Goal: Find specific page/section: Find specific page/section

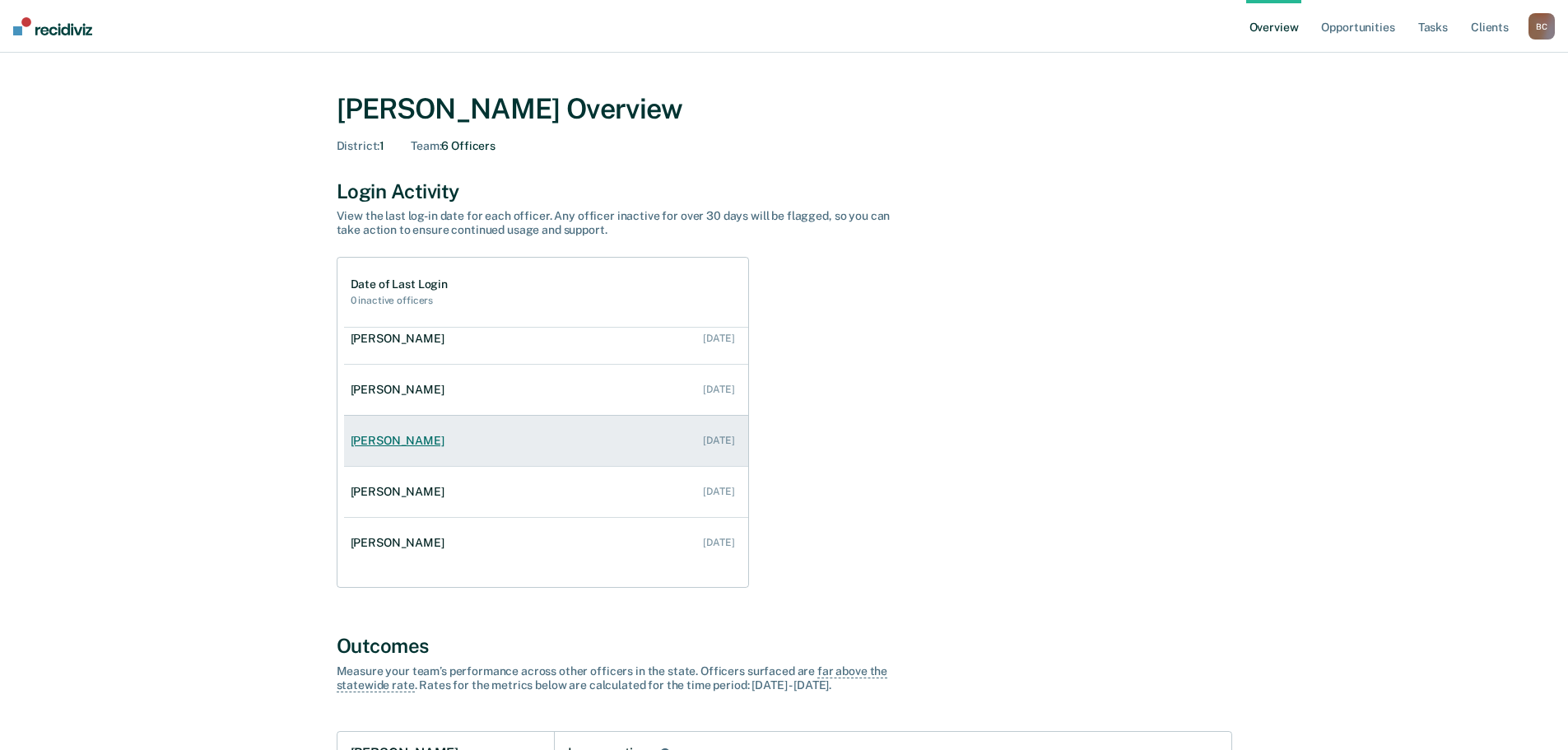
scroll to position [66, 0]
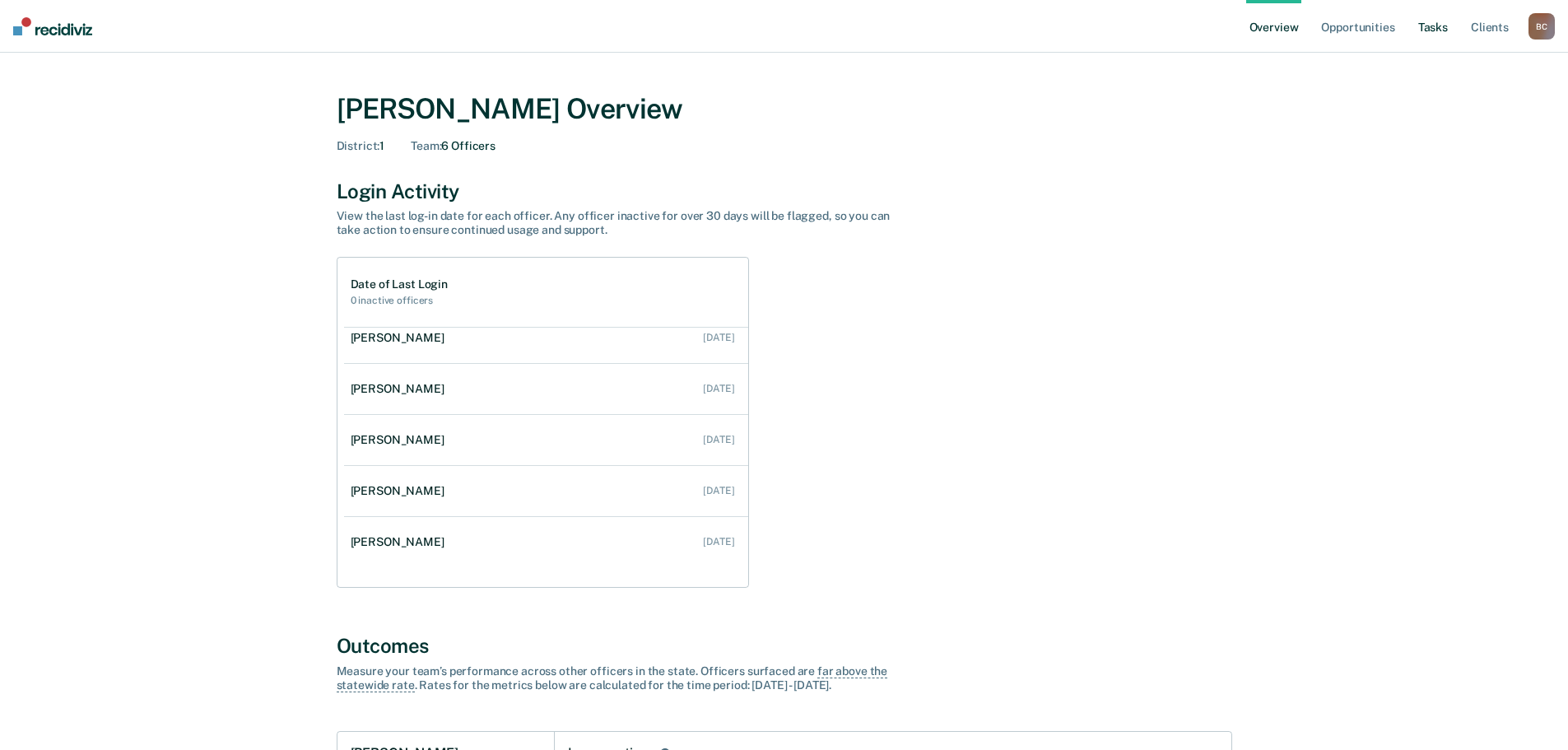
click at [1440, 32] on link "Tasks" at bounding box center [1433, 26] width 36 height 53
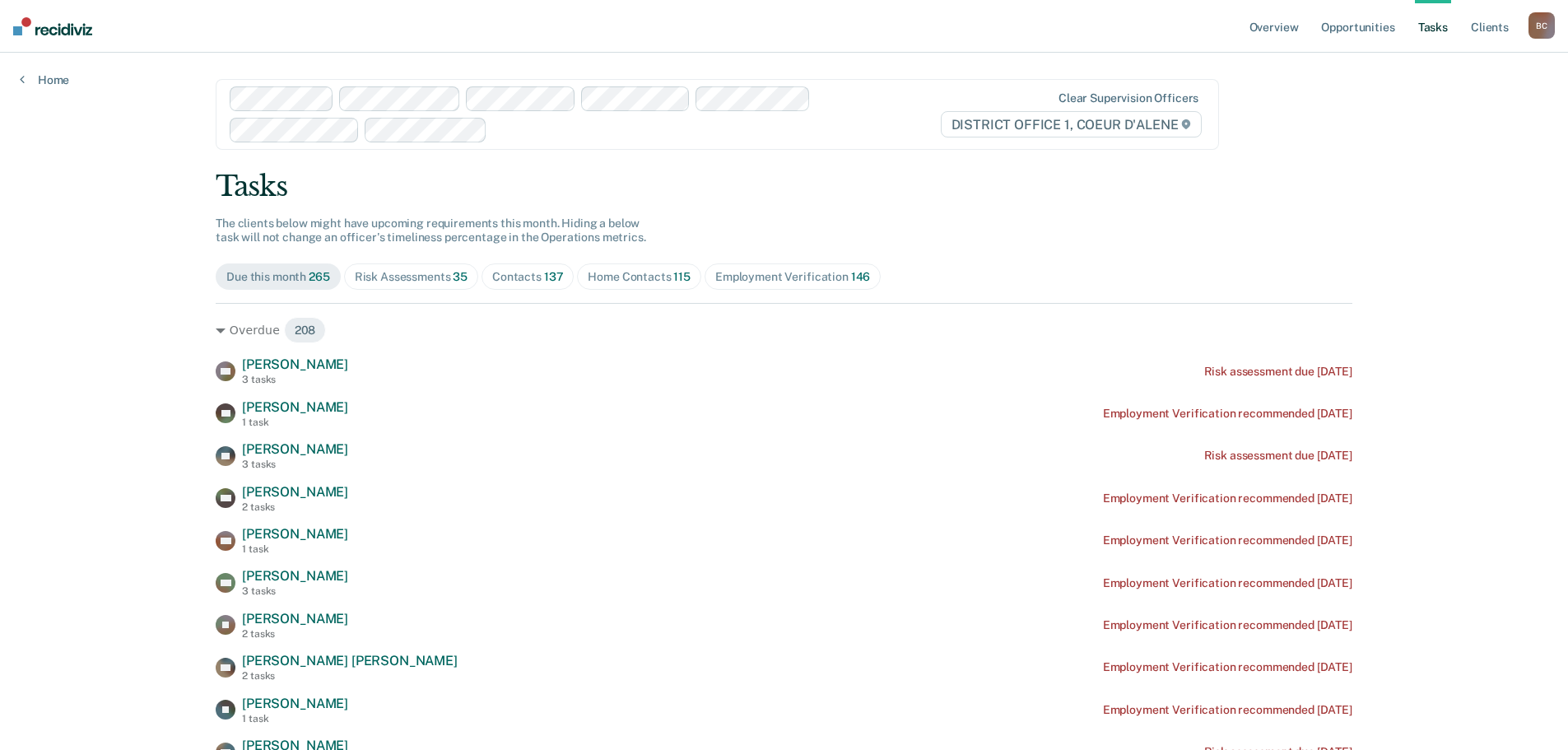
click at [1554, 21] on div "B C" at bounding box center [1541, 25] width 27 height 27
click at [1473, 108] on link "Go to Operations" at bounding box center [1476, 108] width 133 height 14
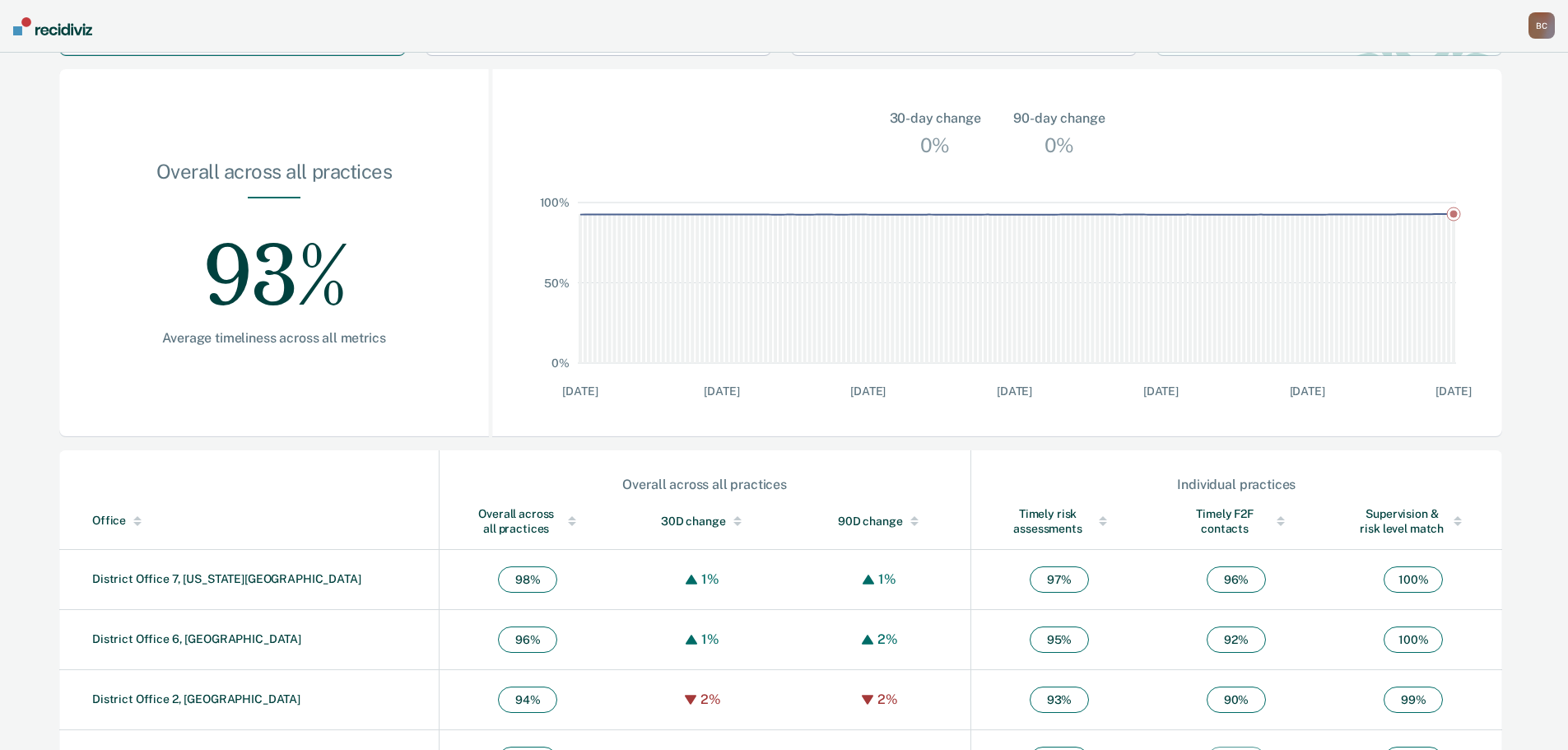
scroll to position [398, 0]
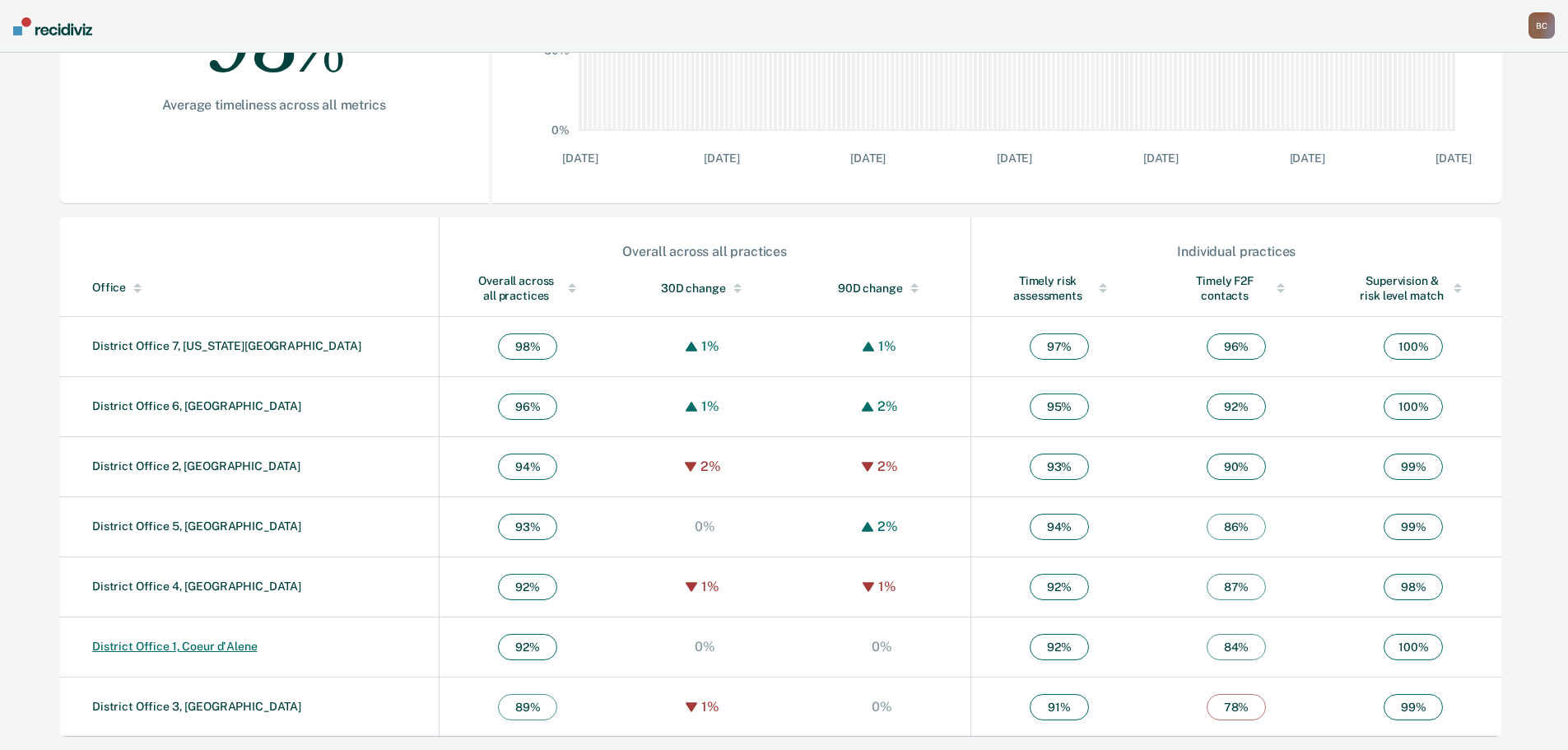
click at [208, 646] on link "District Office 1, Coeur d'Alene" at bounding box center [175, 646] width 166 height 13
